Goal: Information Seeking & Learning: Check status

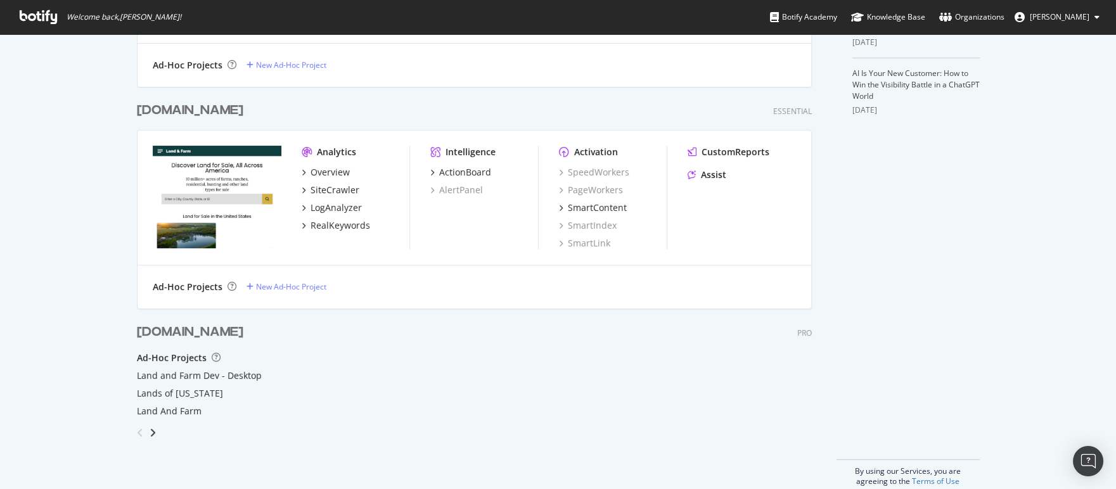
scroll to position [455, 0]
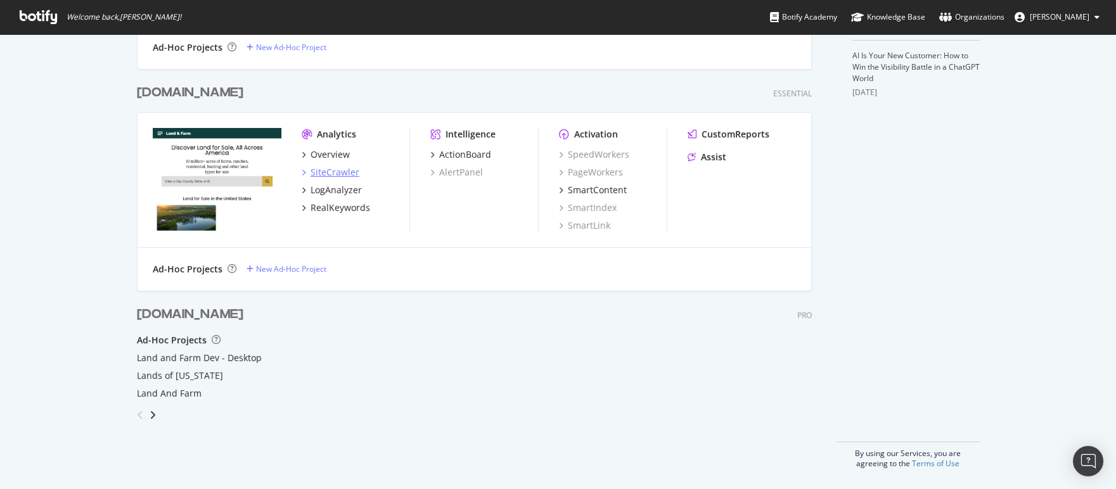
click at [330, 171] on div "SiteCrawler" at bounding box center [335, 172] width 49 height 13
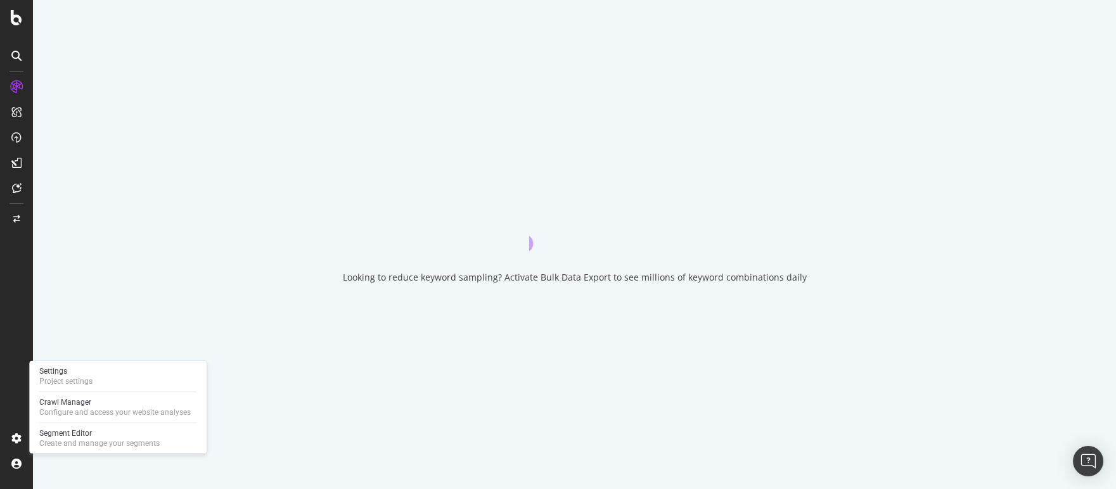
click at [30, 432] on div "Settings Project settings Crawl Manager Configure and access your website analy…" at bounding box center [117, 407] width 177 height 93
click at [105, 381] on div "Settings Project settings" at bounding box center [117, 376] width 167 height 23
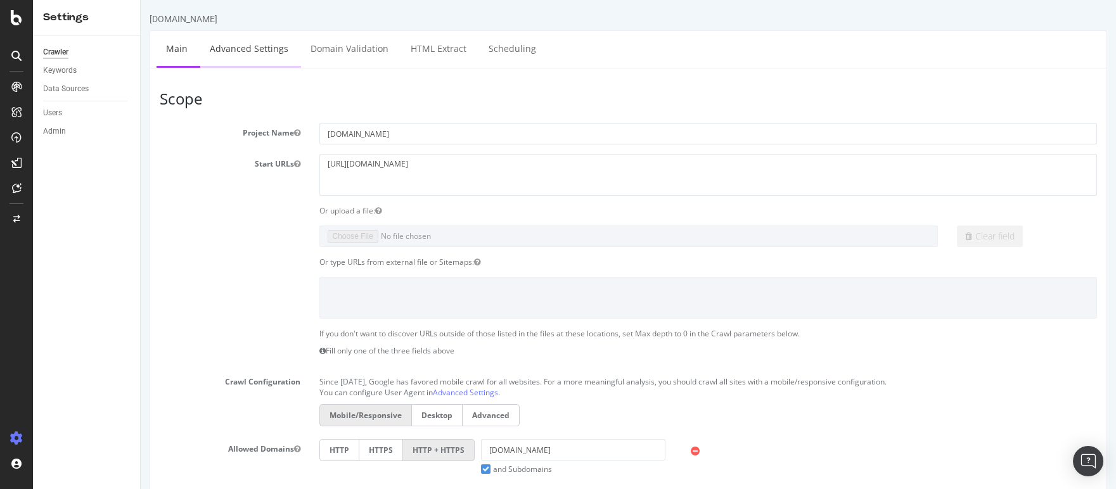
click at [239, 40] on link "Advanced Settings" at bounding box center [249, 48] width 98 height 35
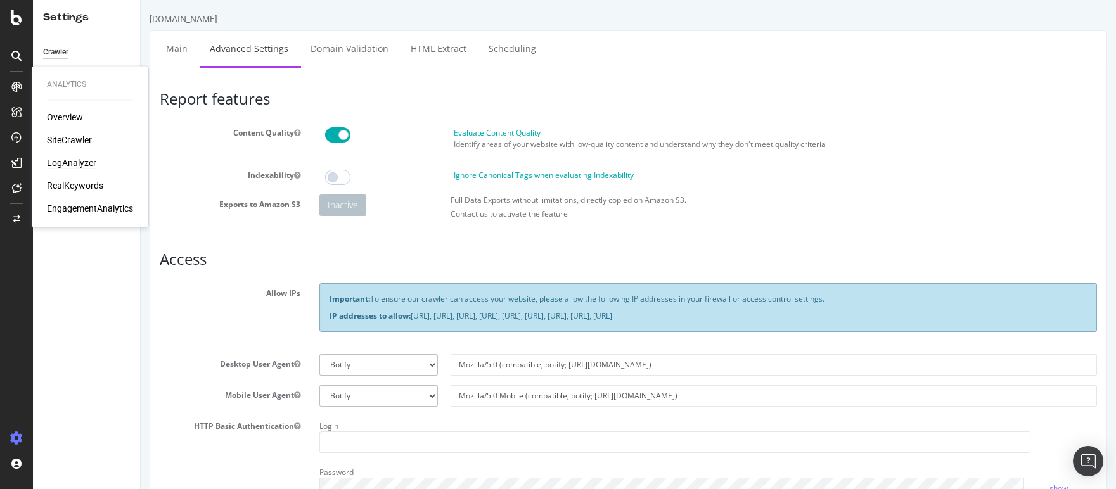
click at [89, 162] on div "LogAnalyzer" at bounding box center [71, 163] width 49 height 13
